Goal: Task Accomplishment & Management: Manage account settings

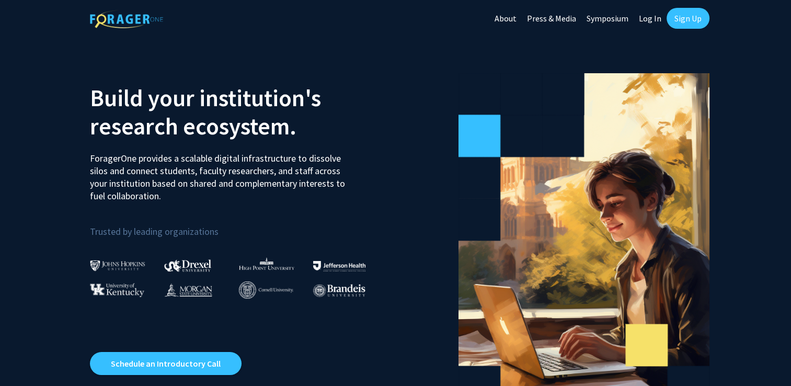
click at [686, 16] on link "Sign Up" at bounding box center [687, 18] width 43 height 21
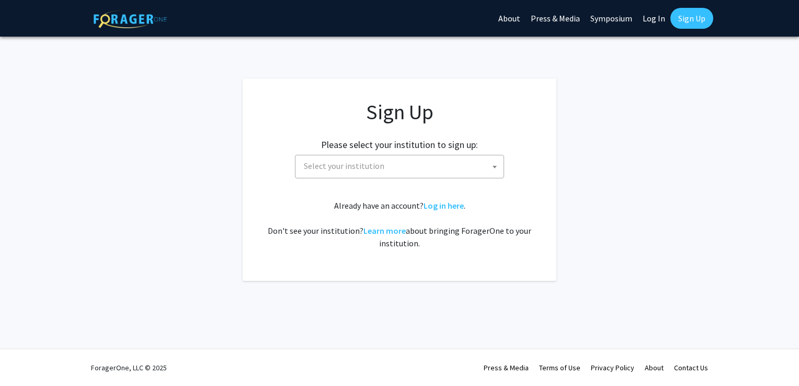
click at [384, 171] on span "Select your institution" at bounding box center [401, 165] width 204 height 21
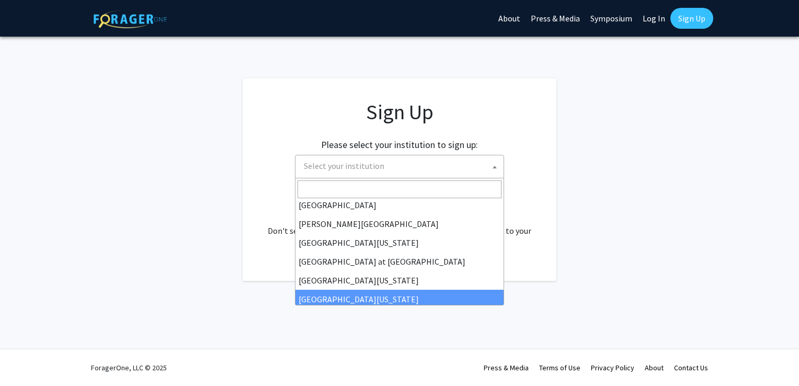
scroll to position [366, 0]
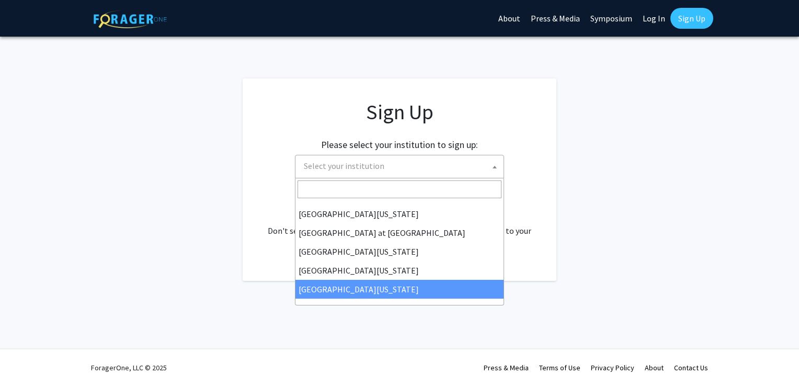
select select "33"
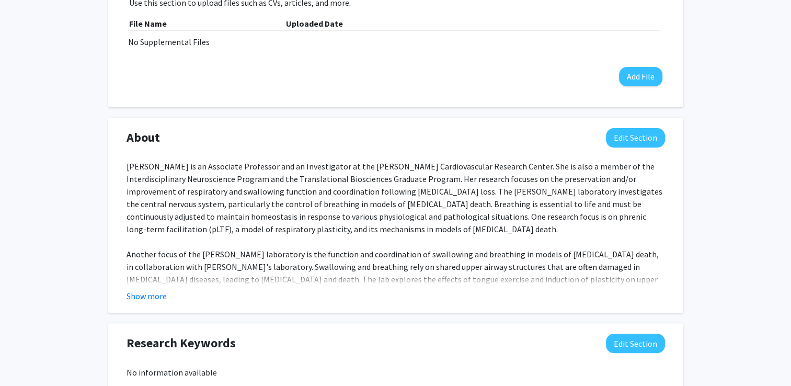
scroll to position [366, 0]
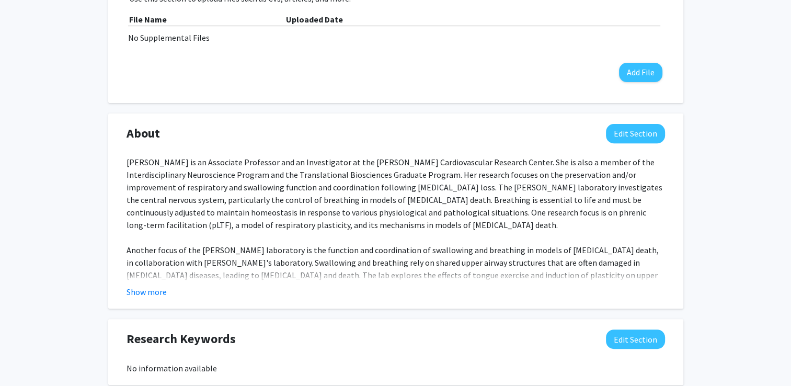
click at [153, 290] on button "Show more" at bounding box center [146, 291] width 40 height 13
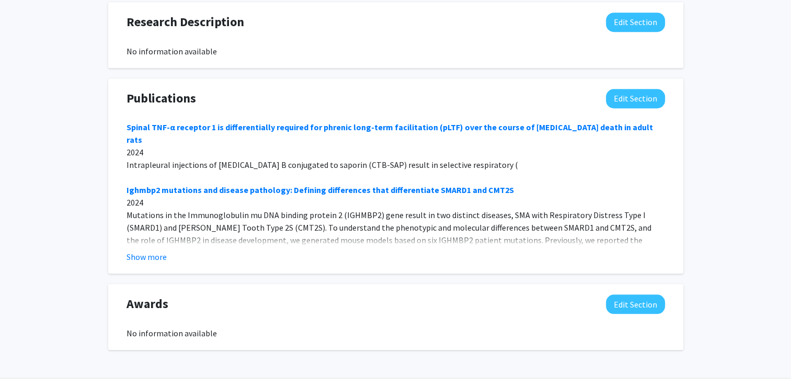
scroll to position [836, 0]
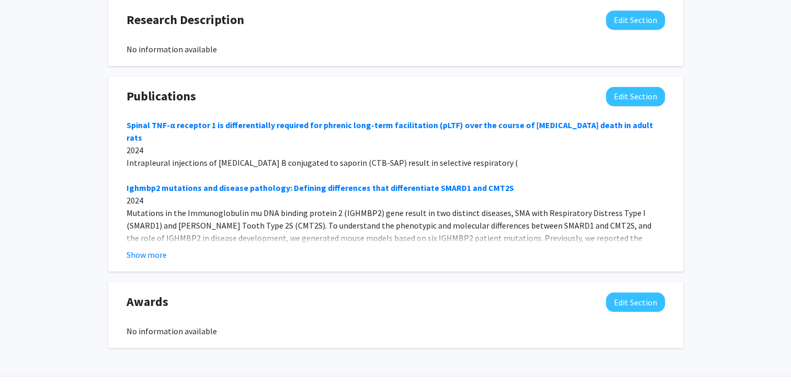
click at [141, 248] on button "Show more" at bounding box center [146, 254] width 40 height 13
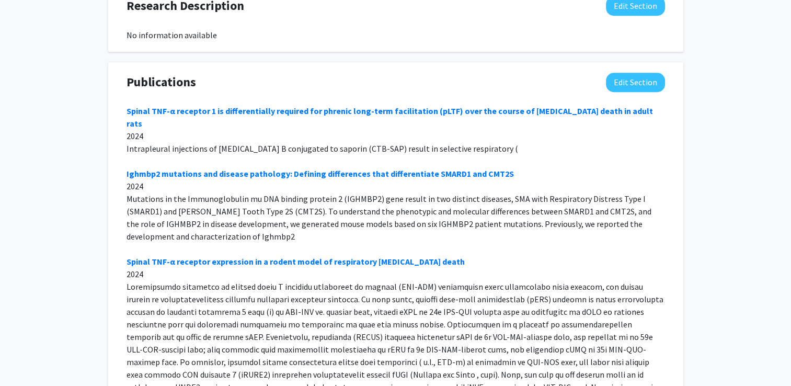
scroll to position [881, 0]
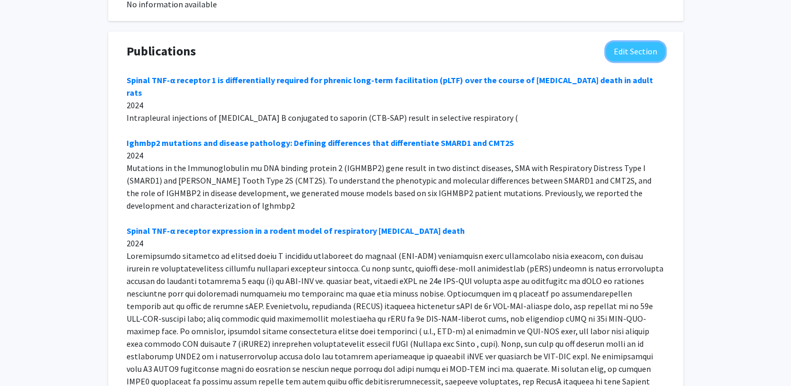
click at [643, 42] on button "Edit Section" at bounding box center [635, 51] width 59 height 19
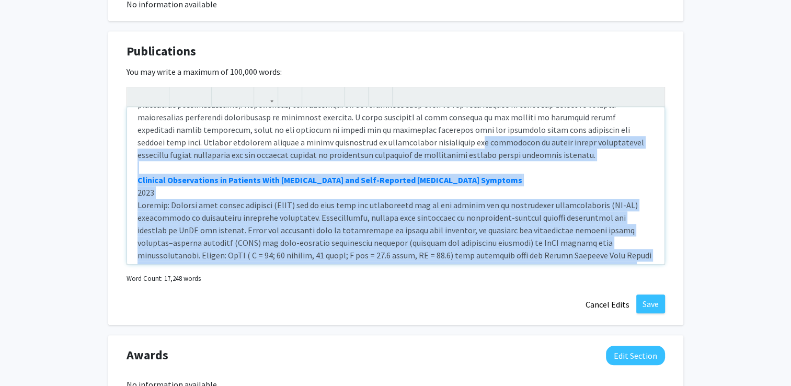
scroll to position [2012, 0]
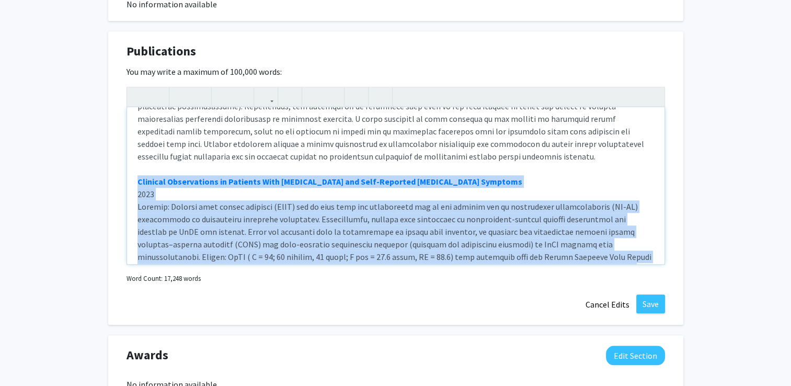
drag, startPoint x: 276, startPoint y: 228, endPoint x: 138, endPoint y: 139, distance: 164.8
click at [138, 139] on div "Spinal TNF-α receptor 1 is differentially required for phrenic long-term facili…" at bounding box center [395, 185] width 537 height 157
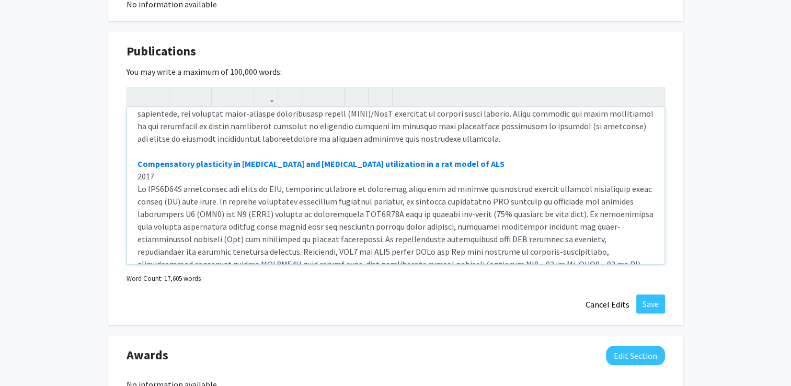
scroll to position [6682, 0]
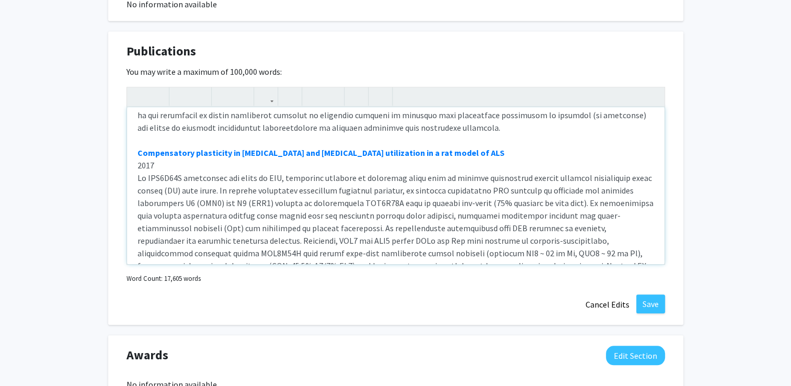
drag, startPoint x: 457, startPoint y: 189, endPoint x: 123, endPoint y: 212, distance: 334.2
click at [123, 212] on div "Publications Edit Section You may write a maximum of 100,000 words: Spinal TNF-…" at bounding box center [395, 178] width 575 height 294
type textarea "<strong><a href="https://doi.org/10.3389/fphys.2024.1488951" target="_blank">Sp…"
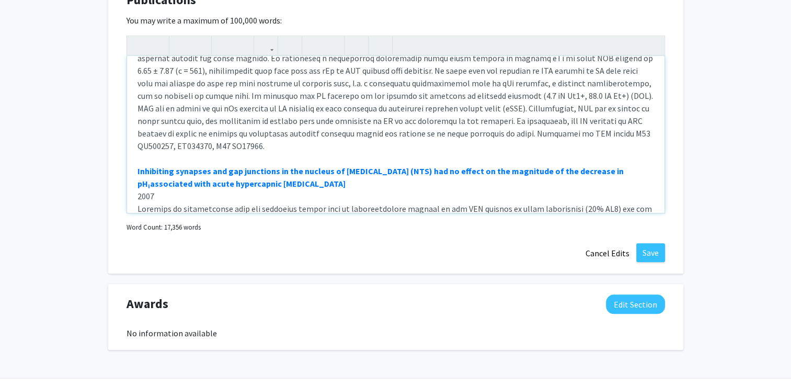
scroll to position [948, 0]
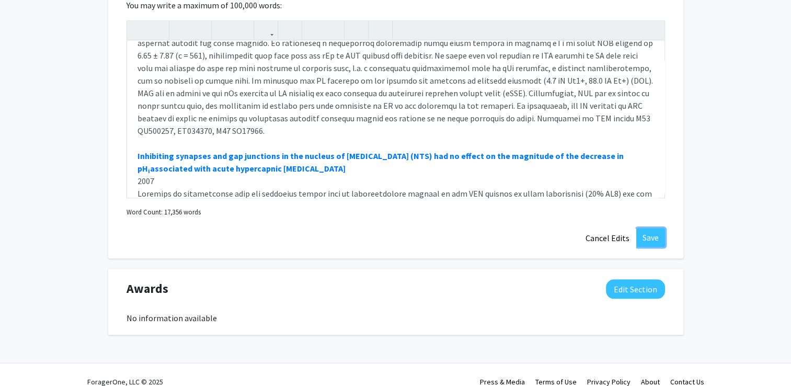
click at [650, 228] on button "Save" at bounding box center [650, 237] width 29 height 19
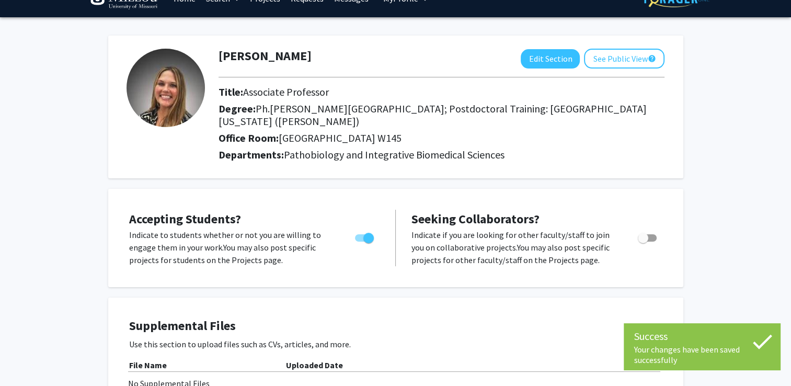
scroll to position [0, 0]
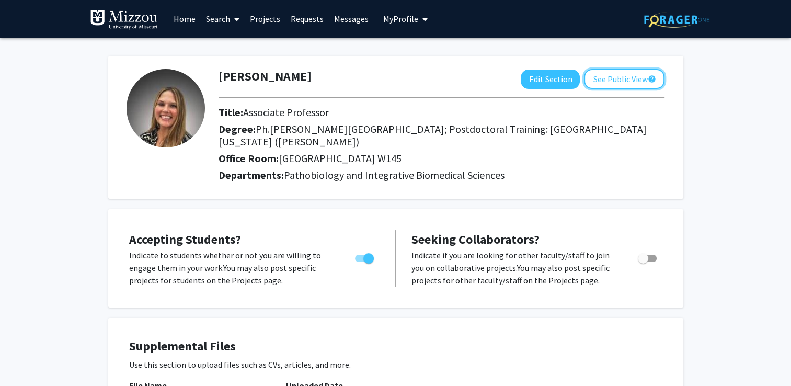
click at [611, 80] on button "See Public View help" at bounding box center [624, 79] width 80 height 20
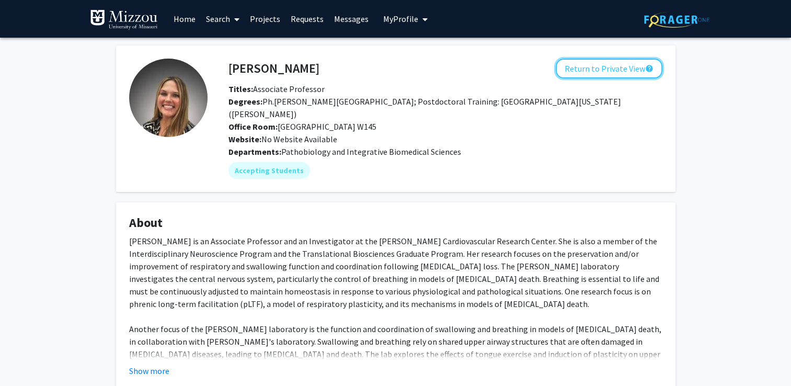
click at [584, 72] on button "Return to Private View help" at bounding box center [609, 69] width 107 height 20
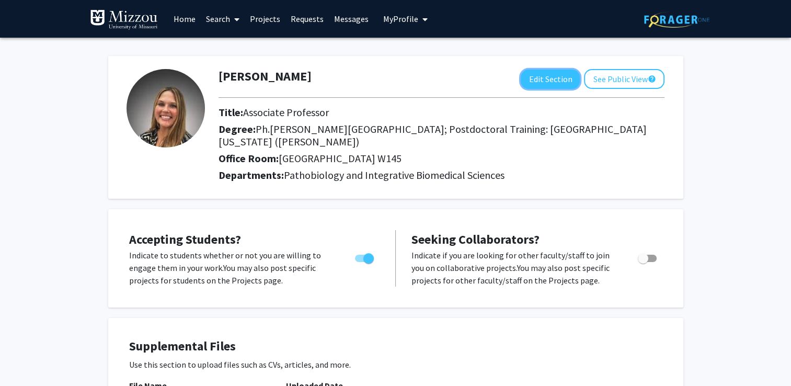
click at [537, 73] on button "Edit Section" at bounding box center [550, 79] width 59 height 19
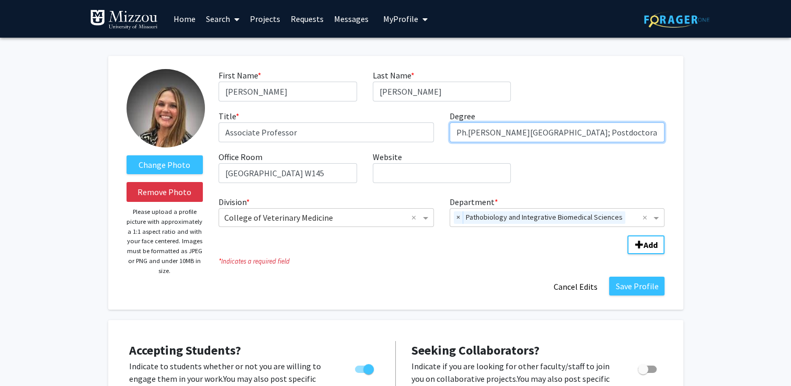
click at [560, 133] on input "Ph.D. Wright State University; Postdoctoral Training: University of Wisconsin-M…" at bounding box center [556, 132] width 215 height 20
click at [639, 132] on input "Ph.D. Wright State University; Postdoctoral Training: University of Wisconsin-M…" at bounding box center [556, 132] width 215 height 20
type input "Ph.D. Wright State University; Postdoctoral Training: University of Wisconsin-M…"
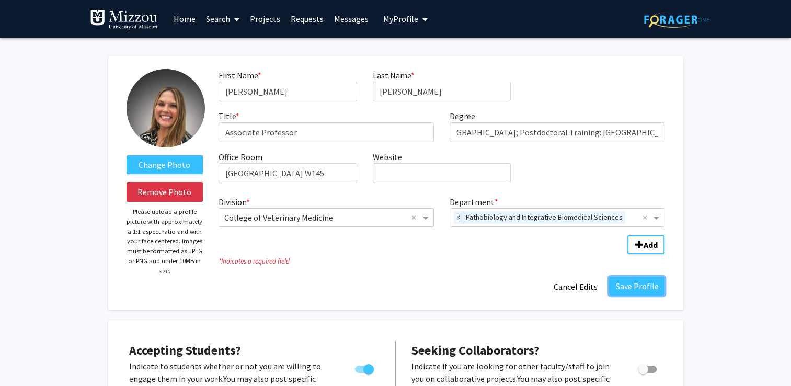
click at [641, 285] on button "Save Profile" at bounding box center [636, 285] width 55 height 19
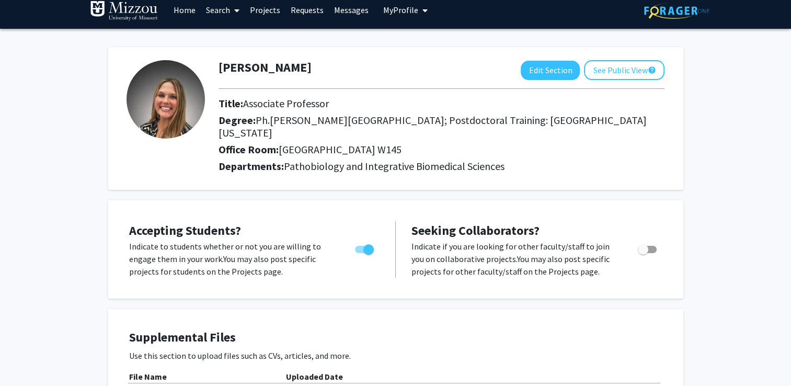
scroll to position [0, 0]
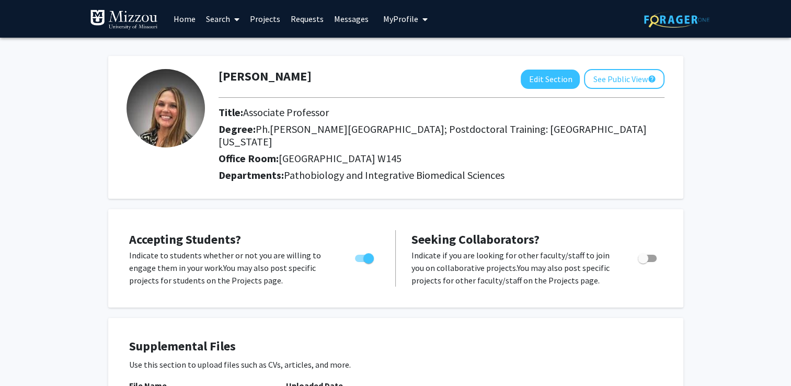
click at [402, 21] on span "My Profile" at bounding box center [400, 19] width 35 height 10
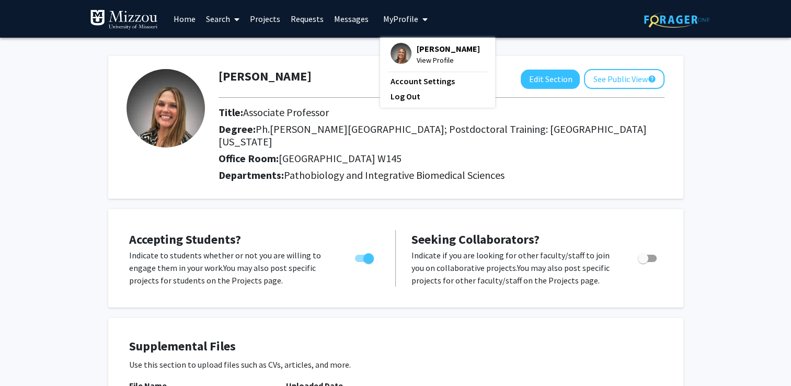
click at [401, 97] on link "Log Out" at bounding box center [437, 96] width 94 height 13
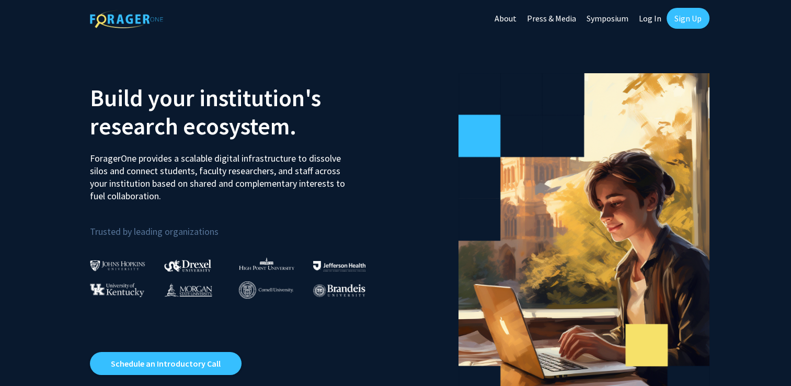
click at [647, 16] on link "Log In" at bounding box center [649, 18] width 33 height 37
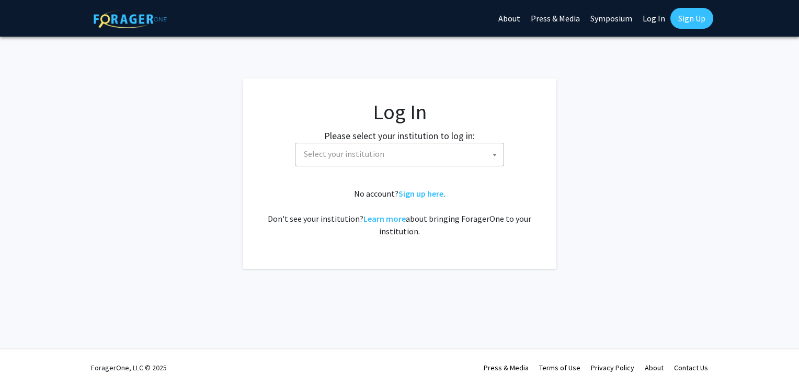
click at [374, 154] on span "Select your institution" at bounding box center [344, 153] width 80 height 10
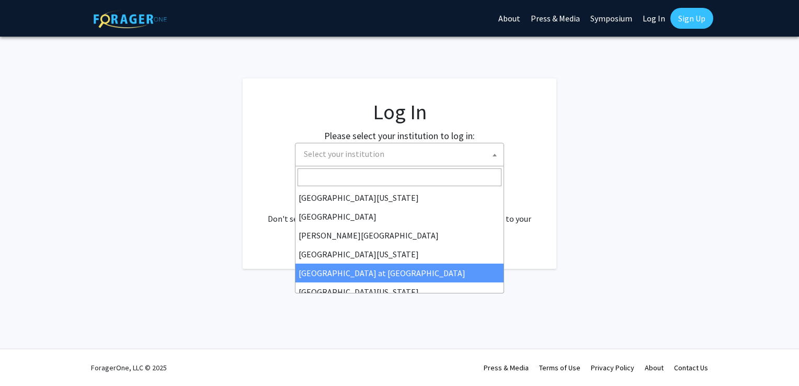
scroll to position [366, 0]
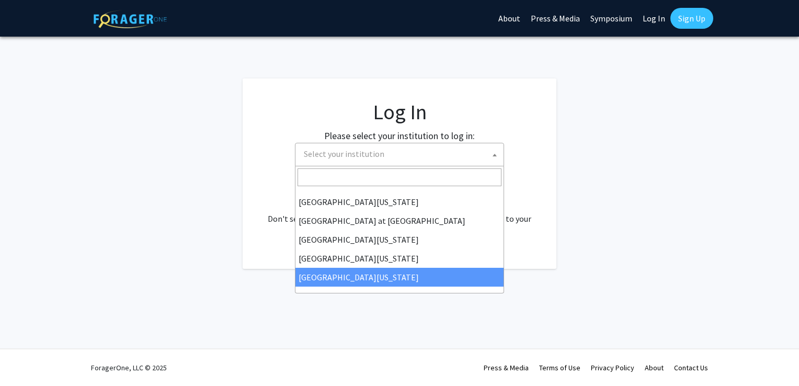
select select "33"
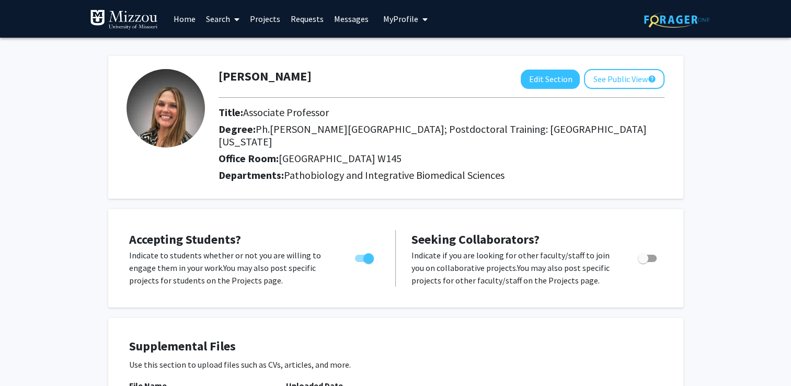
click at [384, 20] on span "My Profile" at bounding box center [400, 19] width 35 height 10
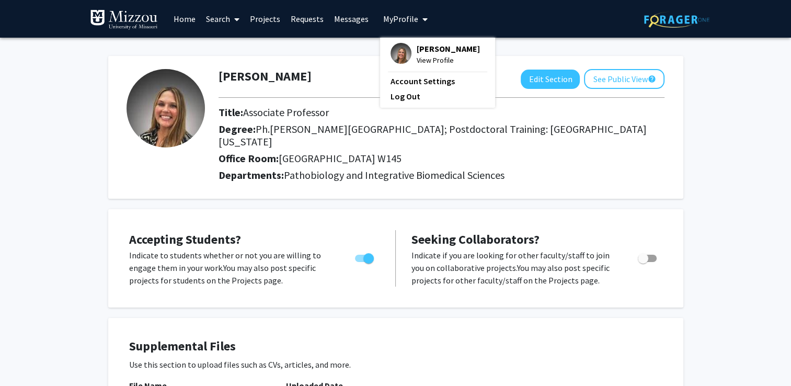
click at [232, 20] on span at bounding box center [234, 19] width 9 height 37
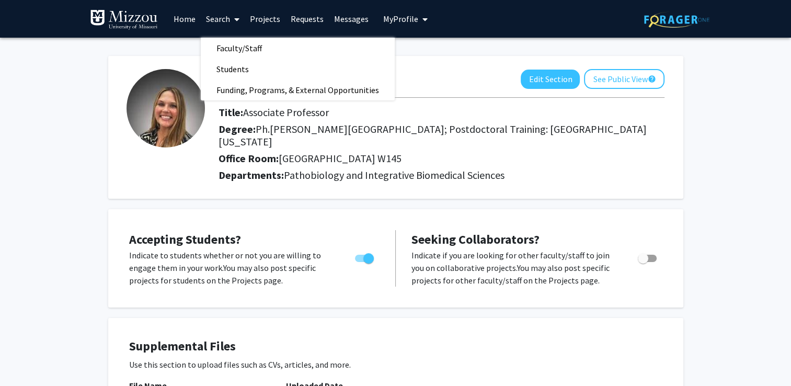
click at [272, 17] on link "Projects" at bounding box center [265, 19] width 41 height 37
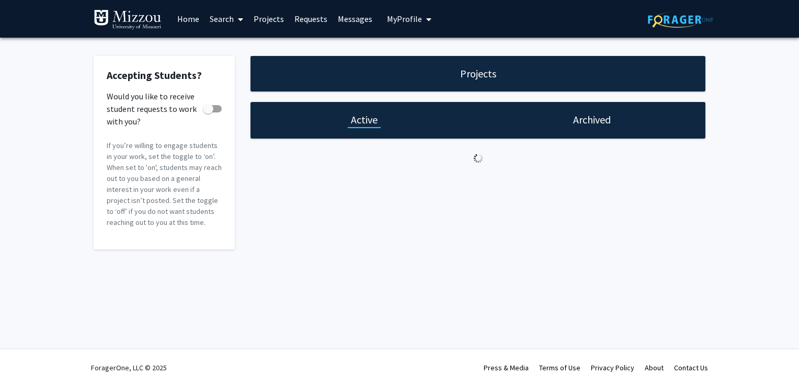
checkbox input "true"
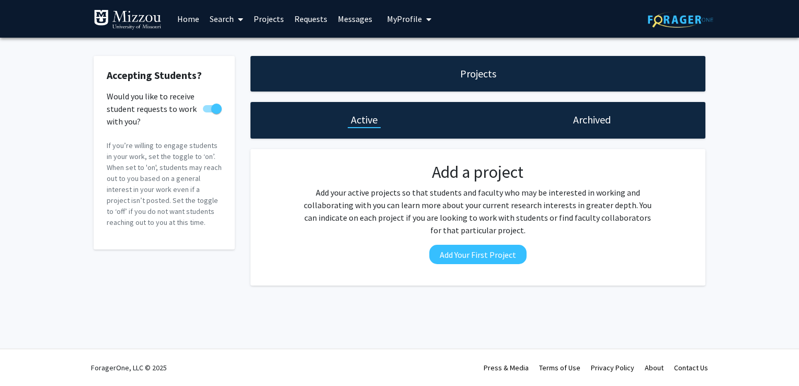
drag, startPoint x: 294, startPoint y: 18, endPoint x: 292, endPoint y: 5, distance: 12.7
click at [292, 5] on link "Requests" at bounding box center [310, 19] width 43 height 37
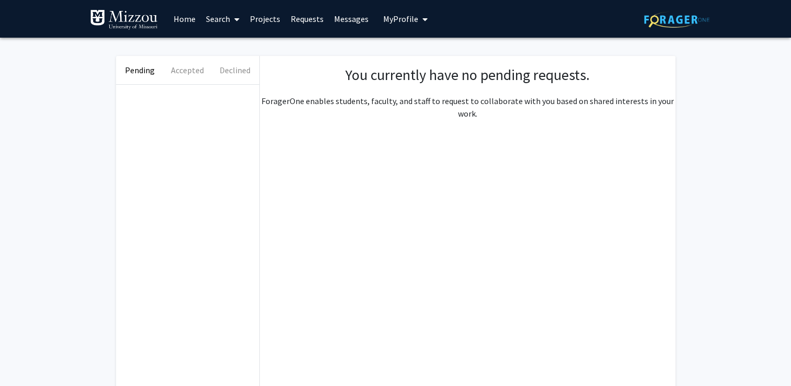
click at [298, 18] on link "Requests" at bounding box center [306, 19] width 43 height 37
click at [350, 22] on link "Messages" at bounding box center [351, 19] width 45 height 37
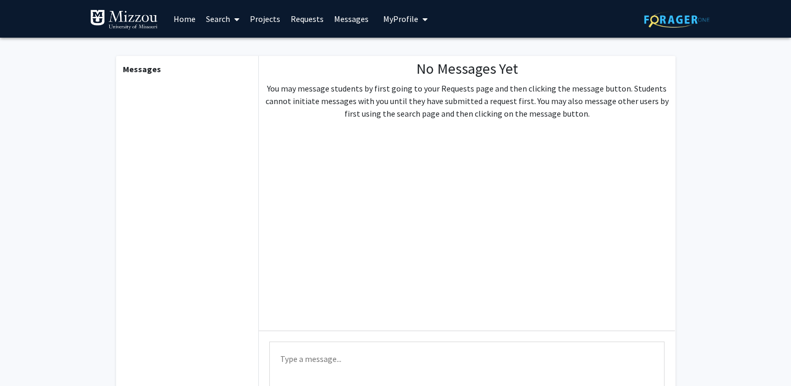
click at [387, 18] on span "My Profile" at bounding box center [400, 19] width 35 height 10
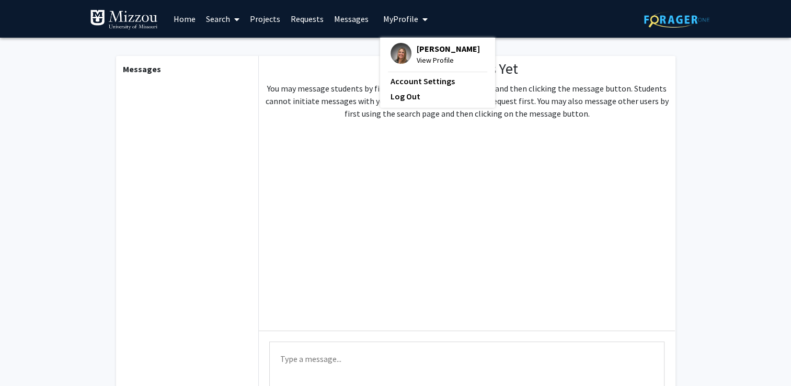
click at [90, 103] on fg-messaging "Messages No Messages Yet You may message students by first going to your Reques…" at bounding box center [395, 242] width 791 height 408
